Goal: Information Seeking & Learning: Learn about a topic

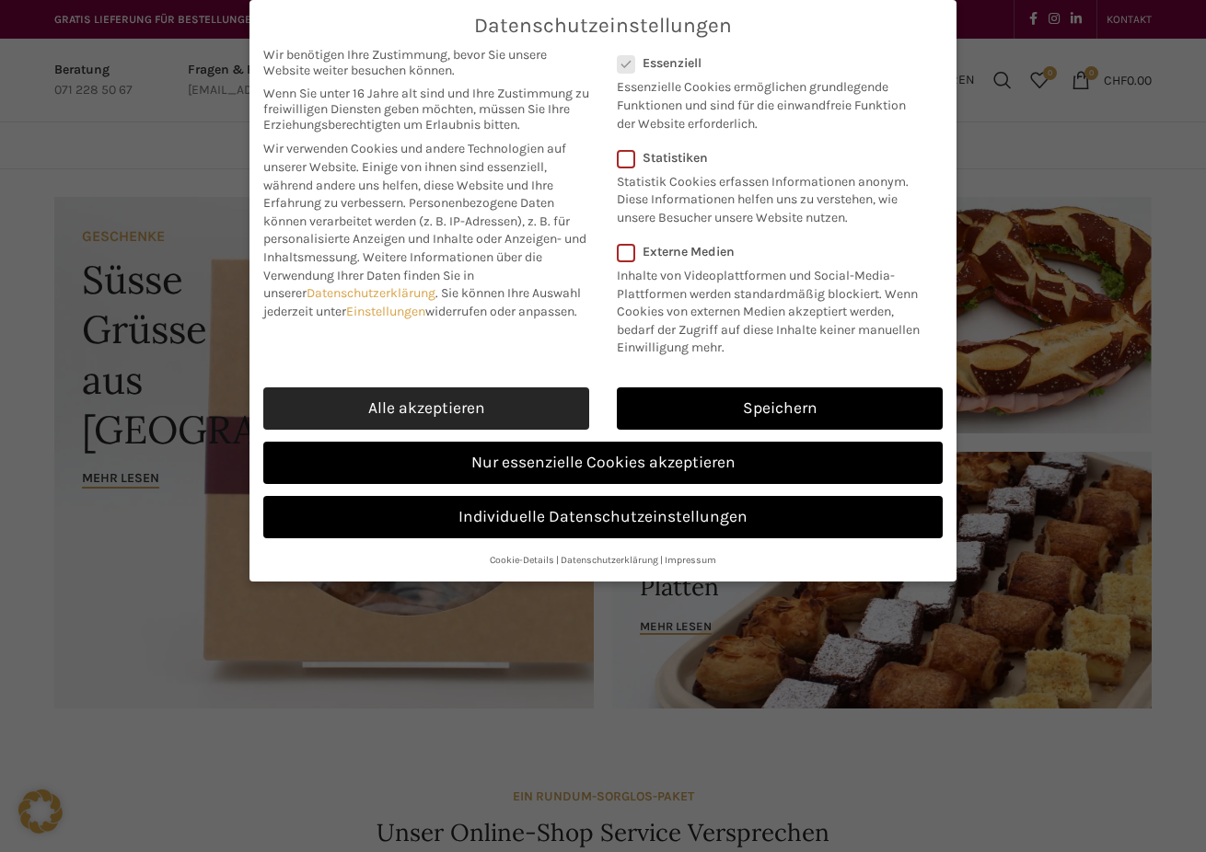
click at [422, 398] on link "Alle akzeptieren" at bounding box center [426, 408] width 326 height 42
checkbox input "true"
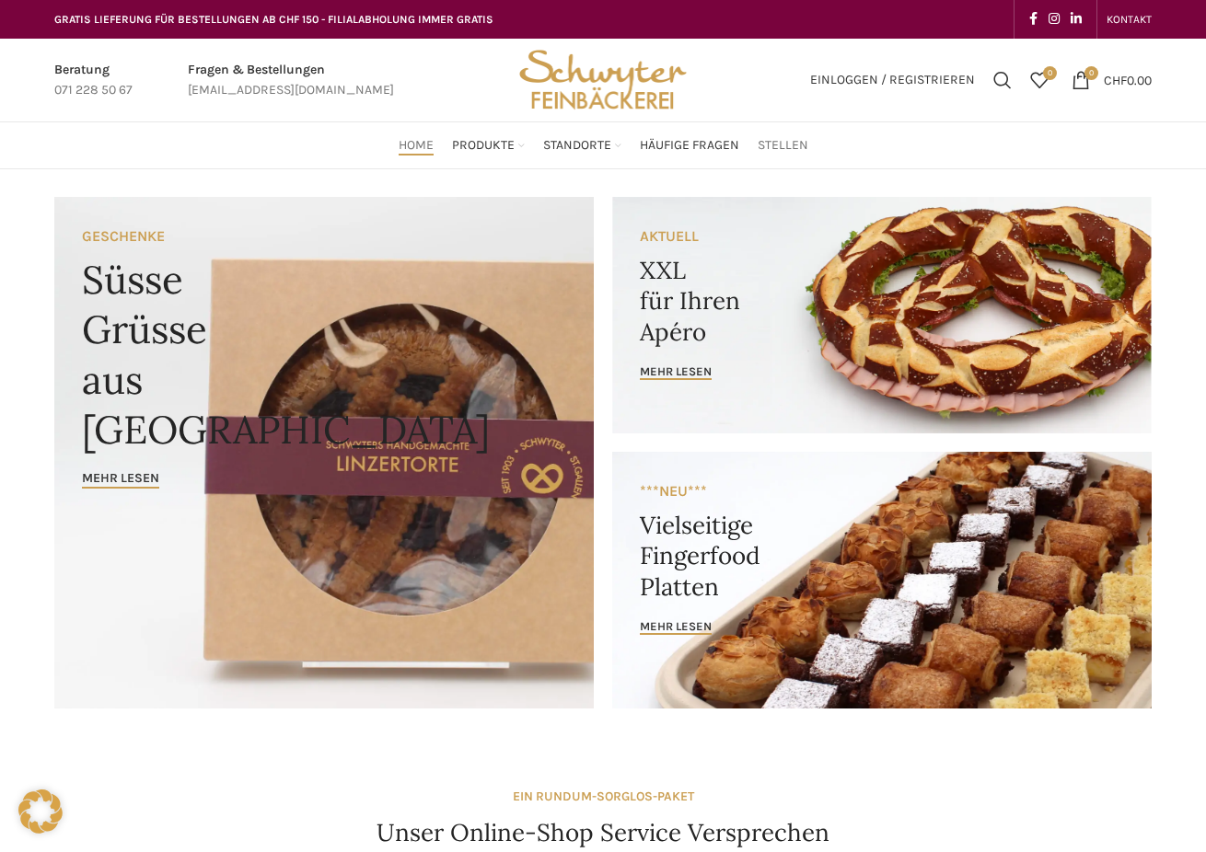
click at [794, 149] on span "Stellen" at bounding box center [782, 145] width 51 height 17
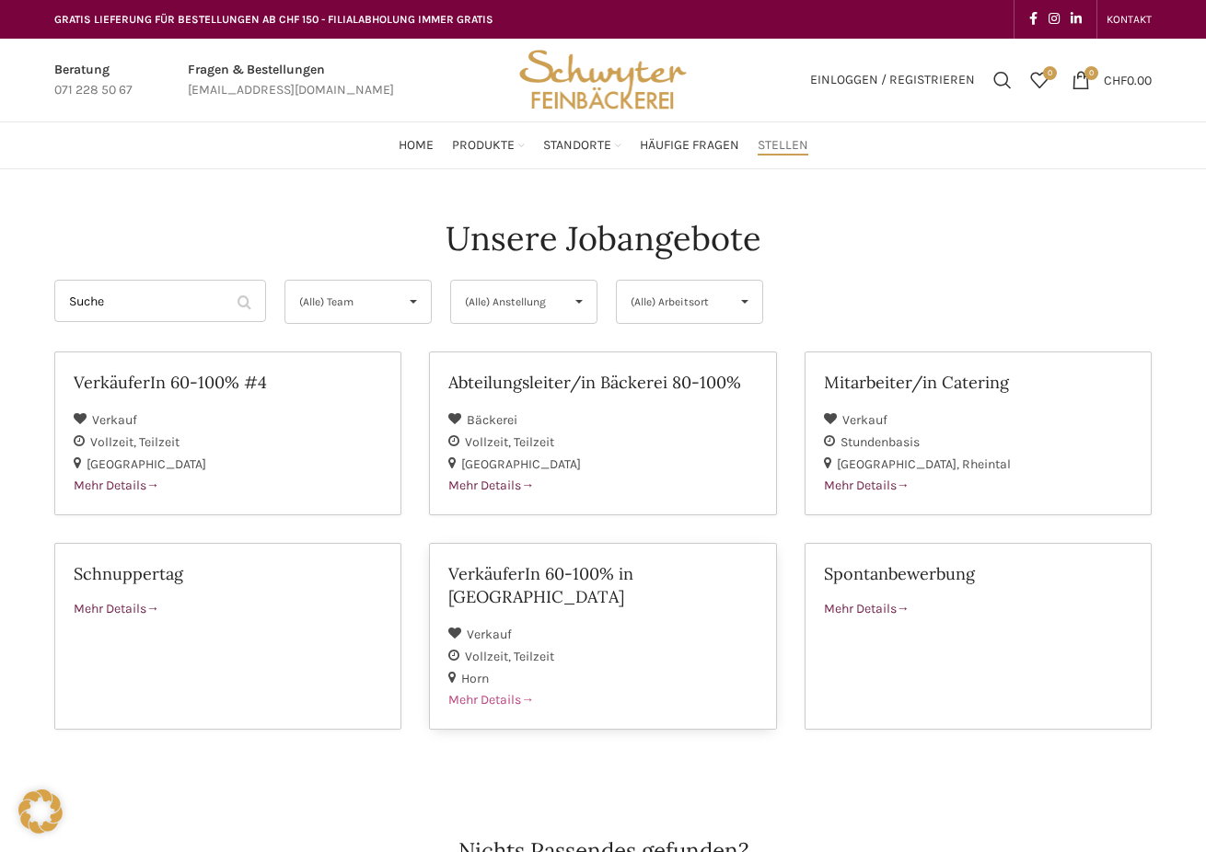
click at [510, 584] on h2 "VerkäuferIn 60-100% in Horn" at bounding box center [602, 585] width 308 height 46
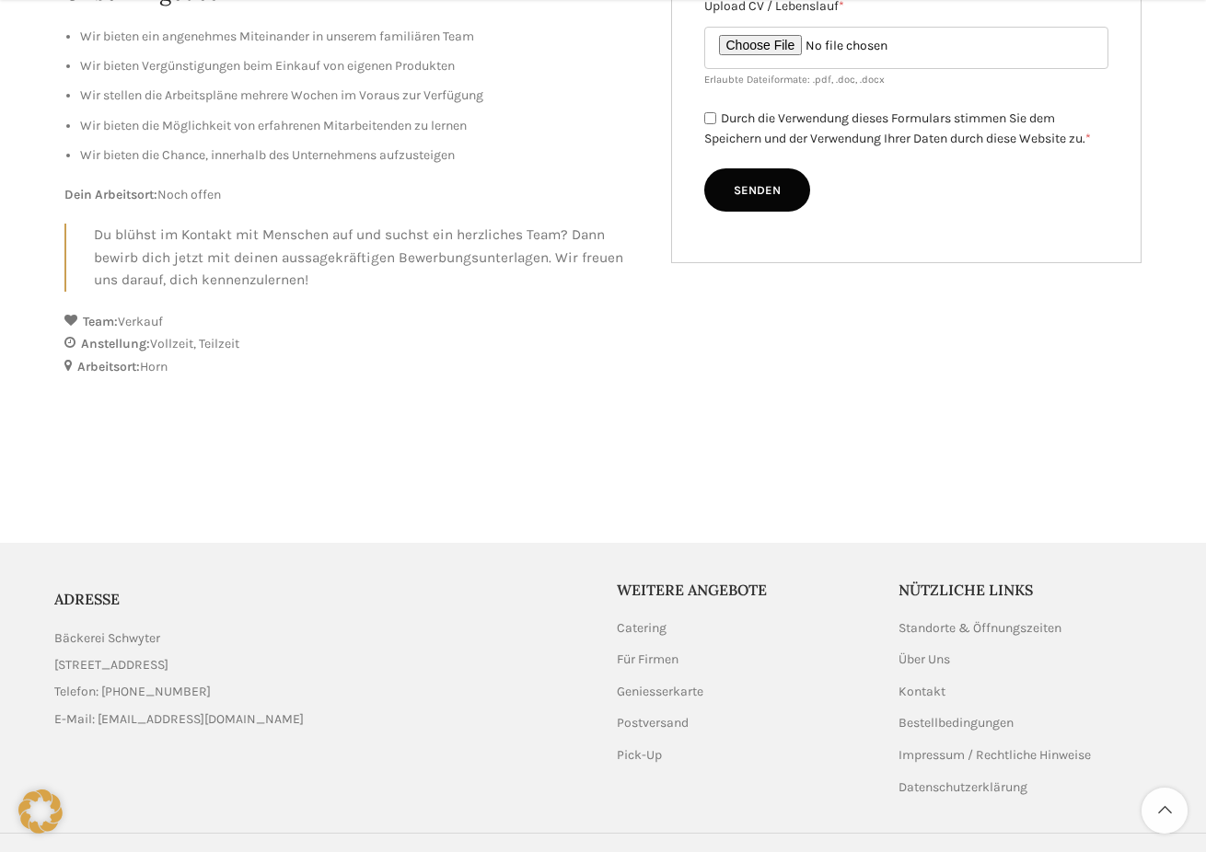
scroll to position [835, 0]
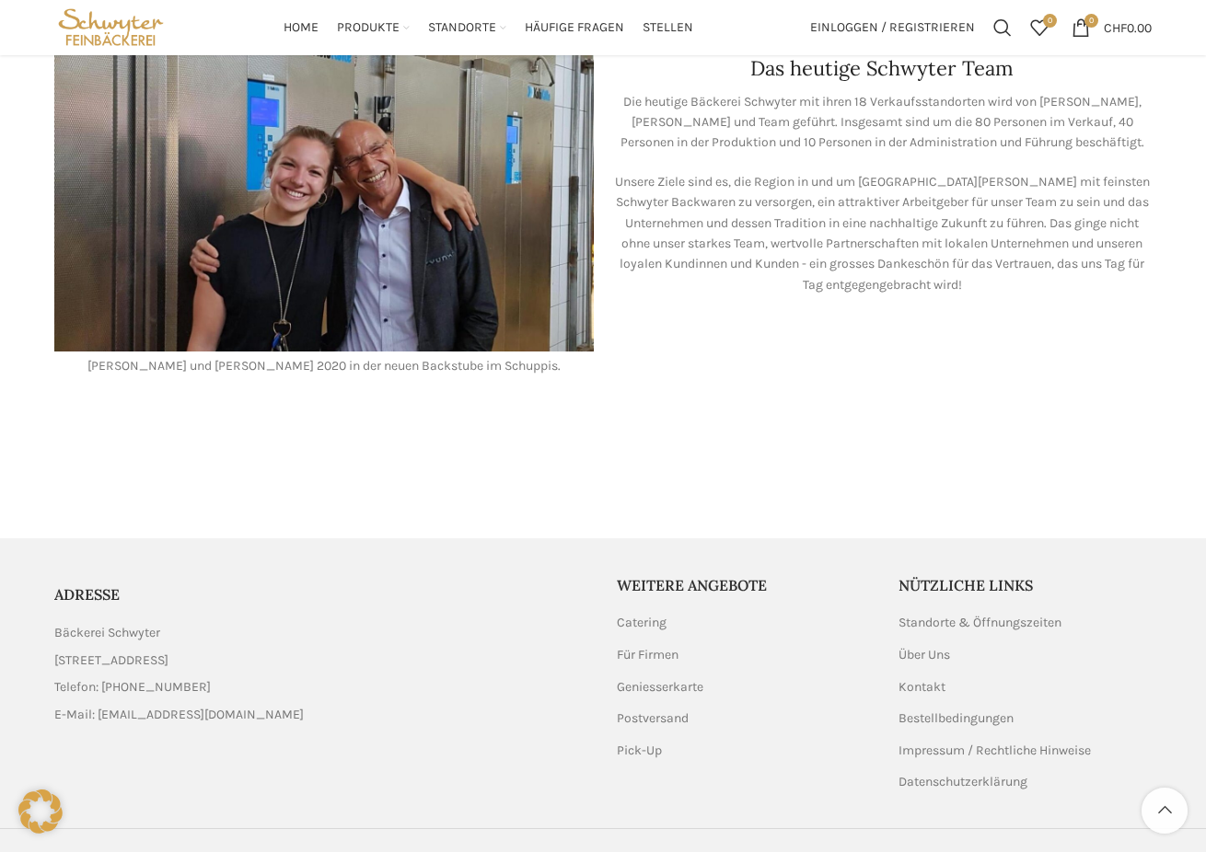
scroll to position [1594, 0]
